Goal: Learn about a topic

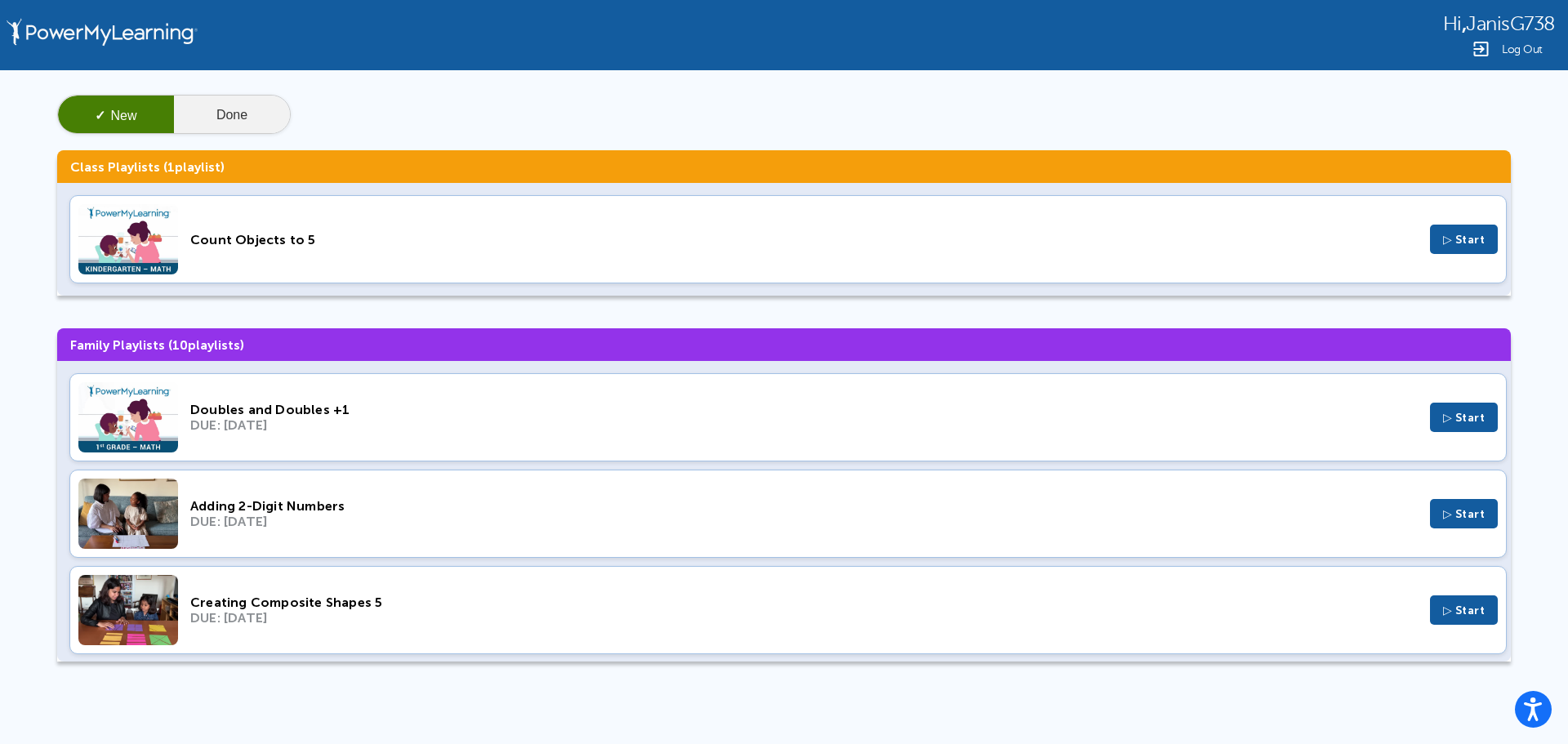
click at [226, 111] on button "Done" at bounding box center [232, 115] width 116 height 39
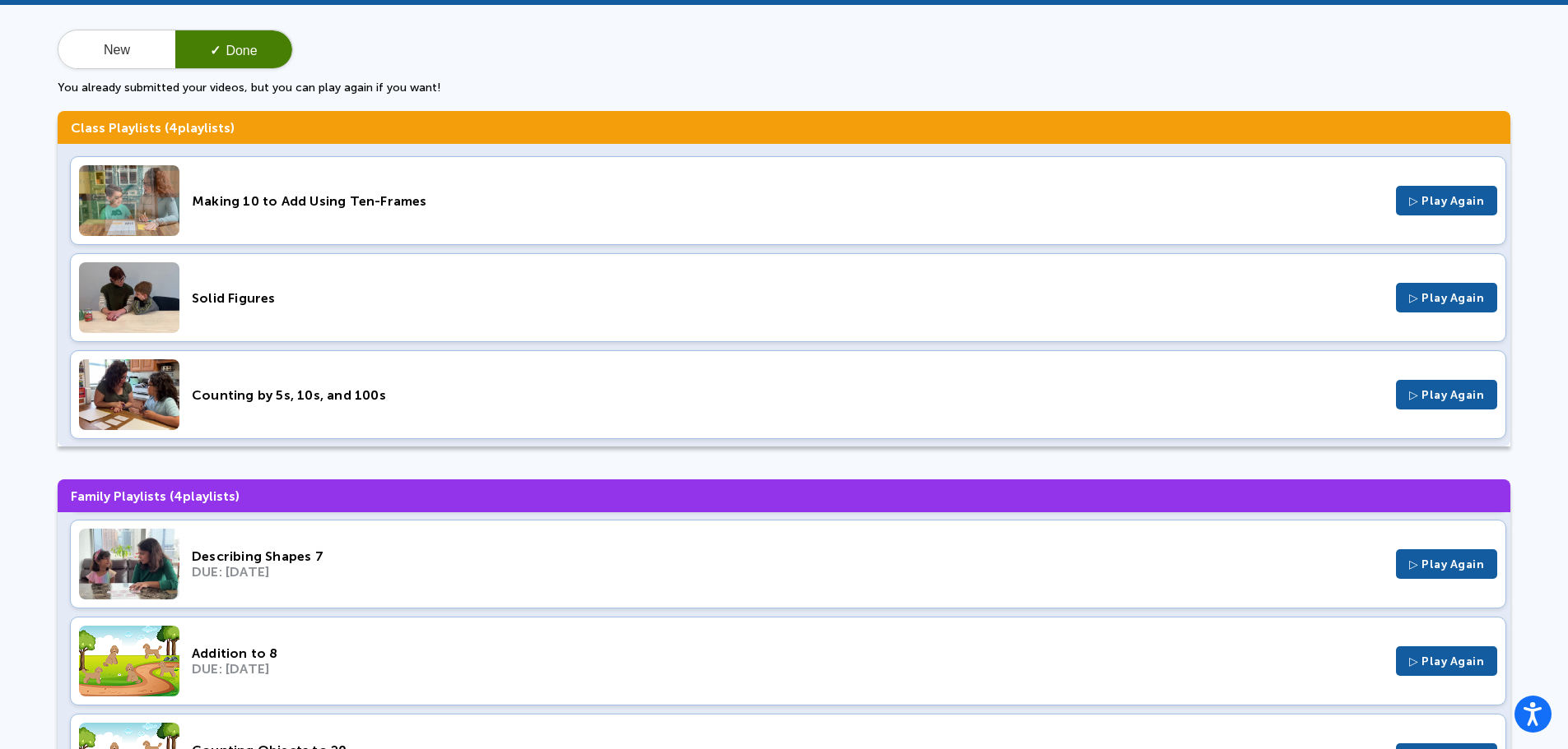
scroll to position [169, 0]
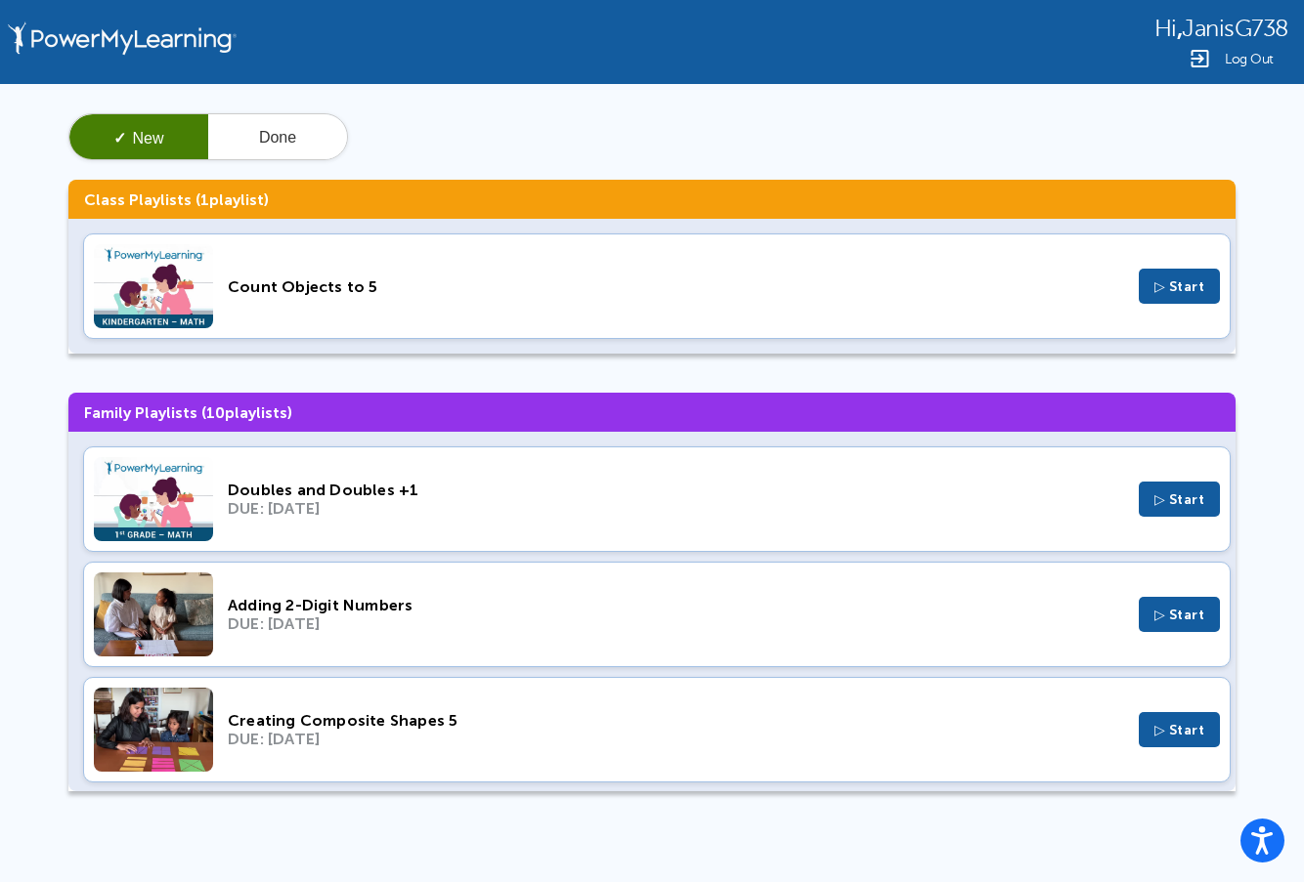
click at [277, 496] on div "Doubles and Doubles +1" at bounding box center [676, 490] width 896 height 19
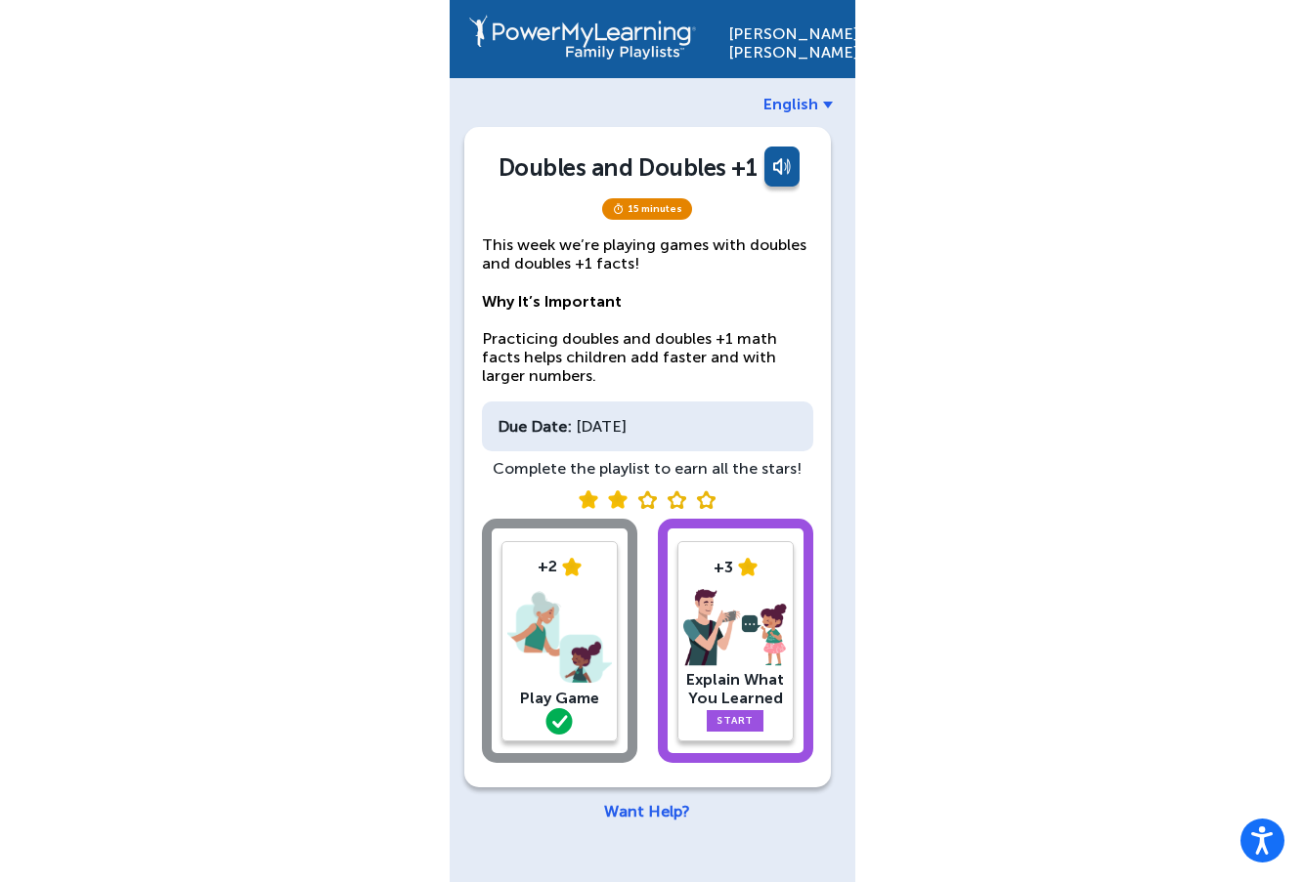
click at [731, 640] on img at bounding box center [735, 628] width 105 height 78
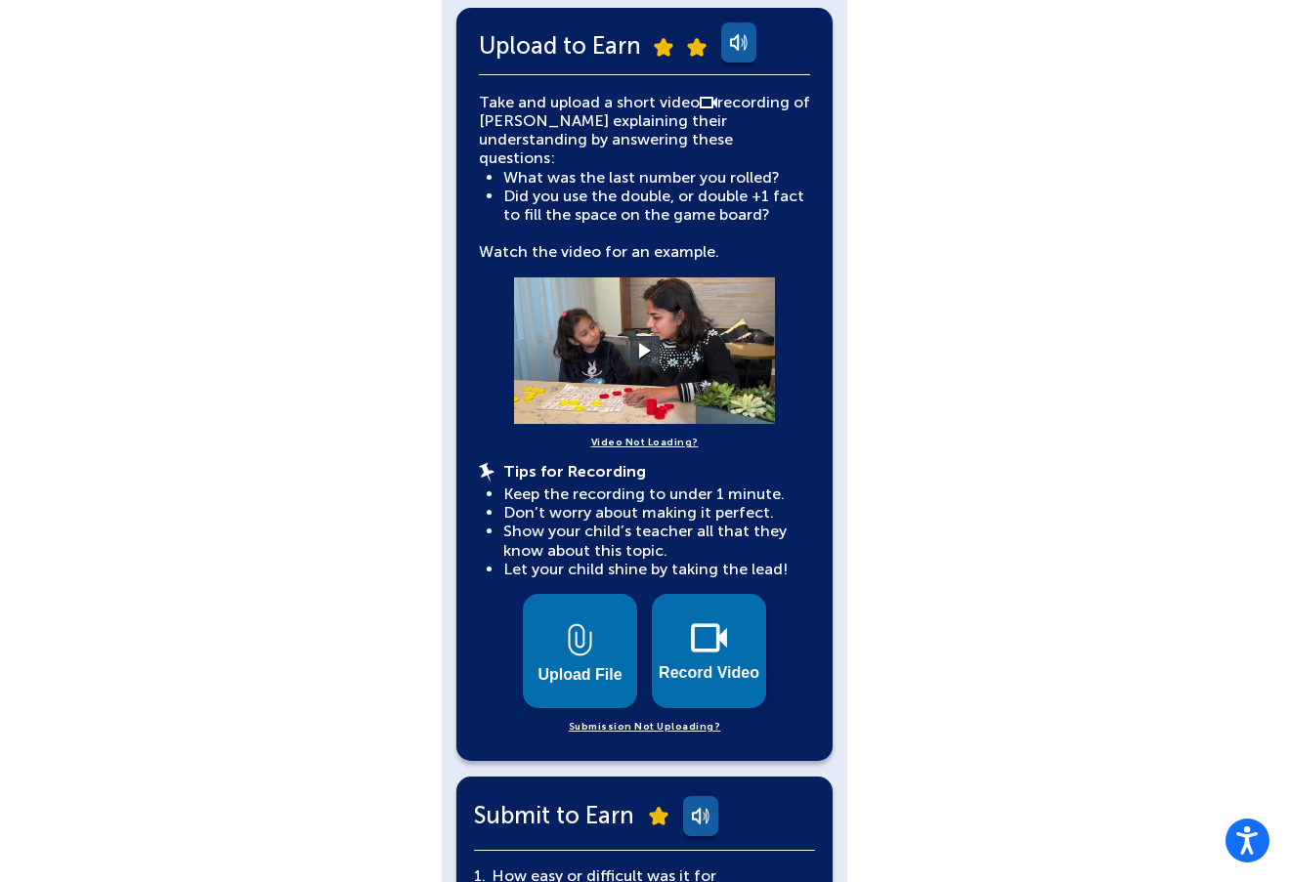
scroll to position [391, 0]
